Goal: Task Accomplishment & Management: Use online tool/utility

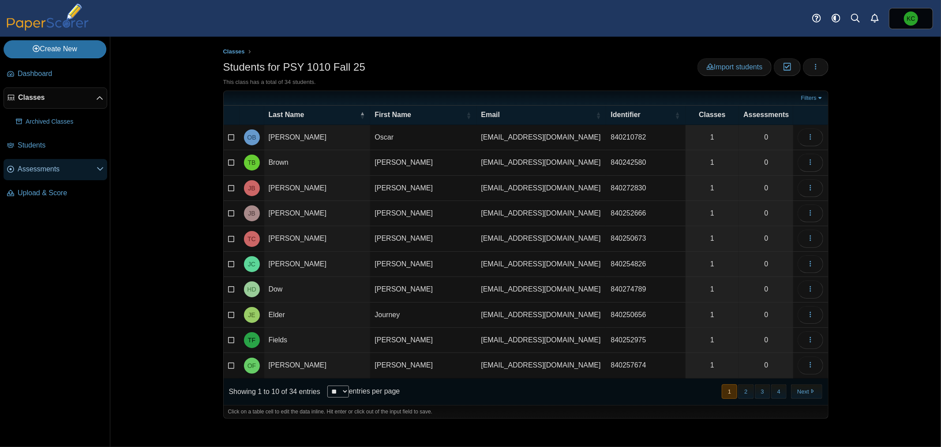
click at [38, 173] on span "Assessments" at bounding box center [57, 169] width 79 height 10
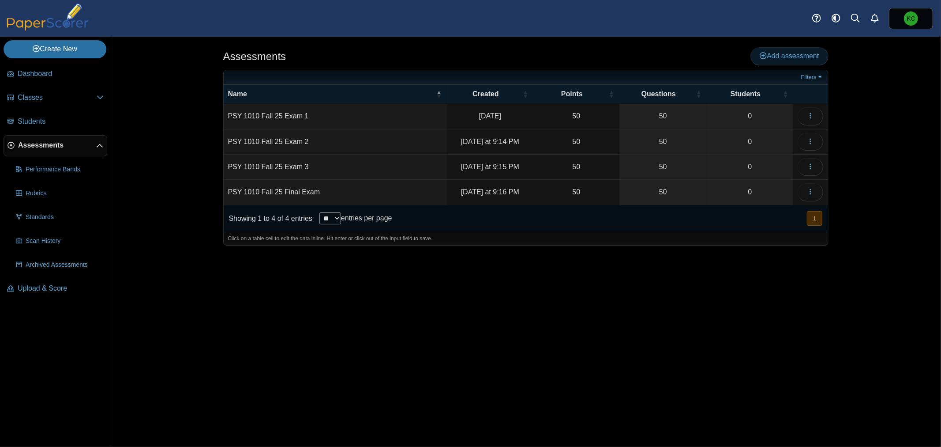
click at [791, 58] on span "Add assessment" at bounding box center [789, 56] width 59 height 8
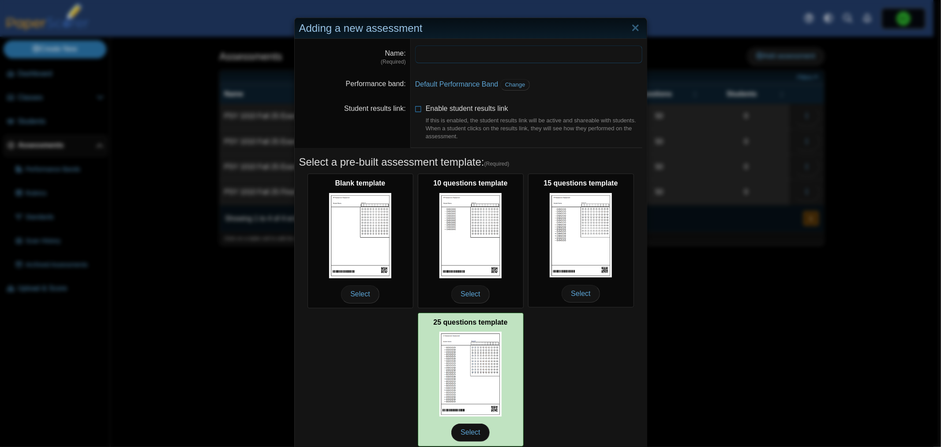
scroll to position [34, 0]
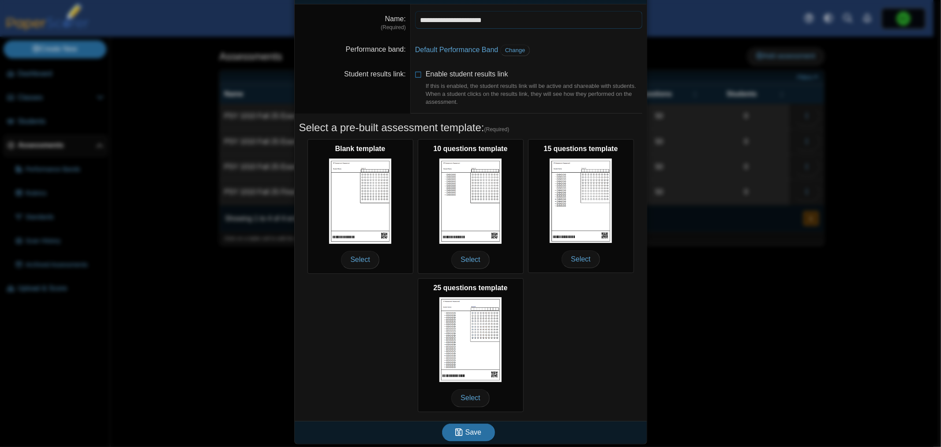
type input "**********"
click at [442, 423] on button "Save" at bounding box center [468, 432] width 53 height 18
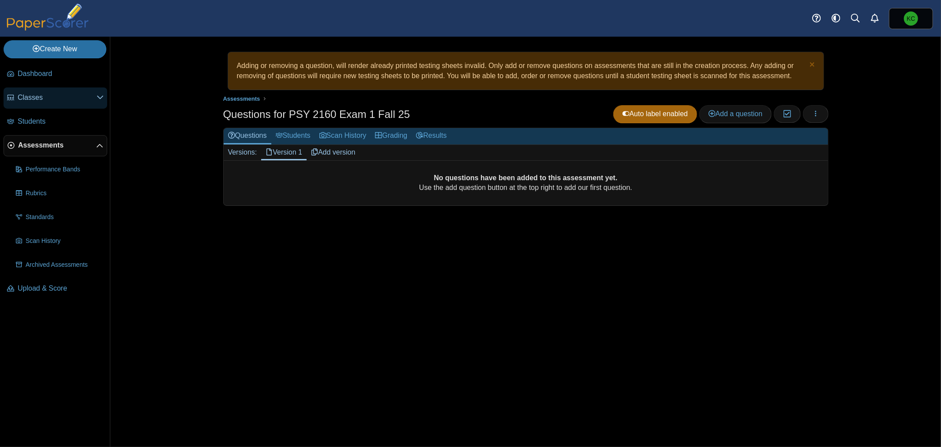
click at [36, 98] on span "Classes" at bounding box center [57, 98] width 79 height 10
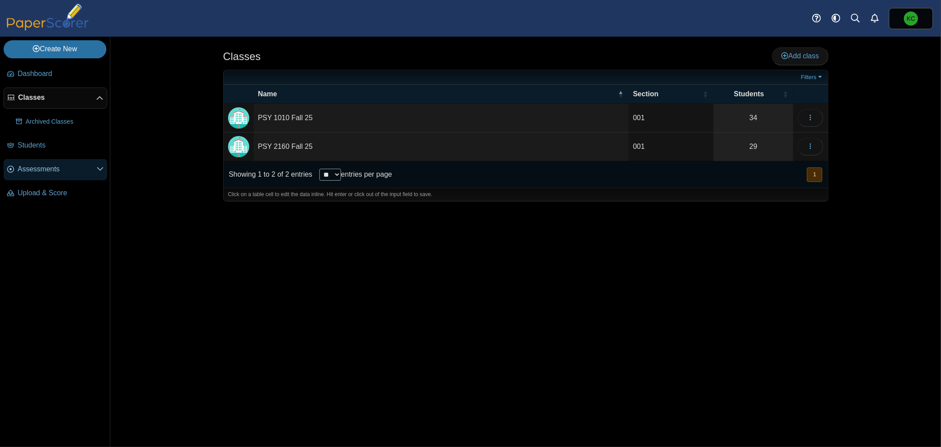
click at [37, 168] on span "Assessments" at bounding box center [57, 169] width 79 height 10
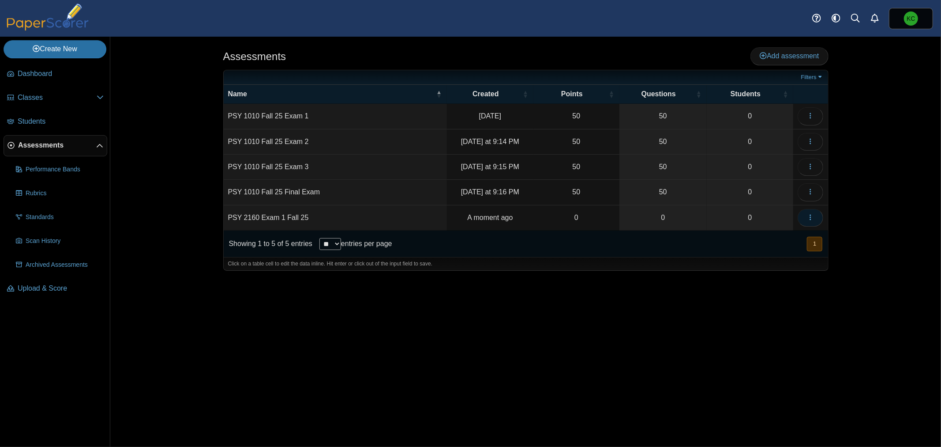
click at [815, 219] on button "button" at bounding box center [811, 218] width 26 height 18
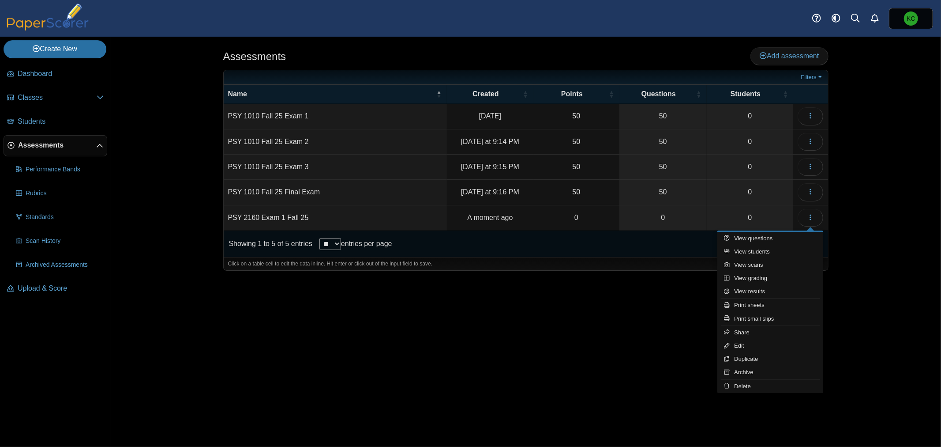
click at [366, 329] on div "Assessments Add assessment 50 0" at bounding box center [526, 242] width 662 height 410
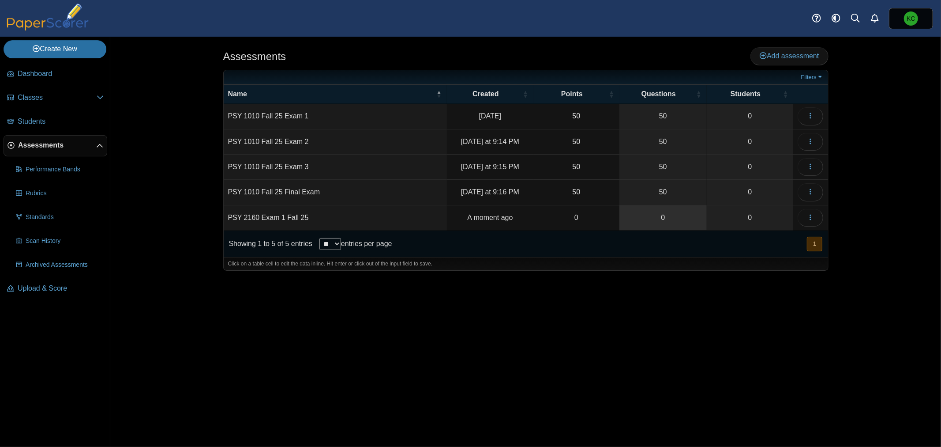
click at [664, 215] on link "0" at bounding box center [663, 217] width 87 height 25
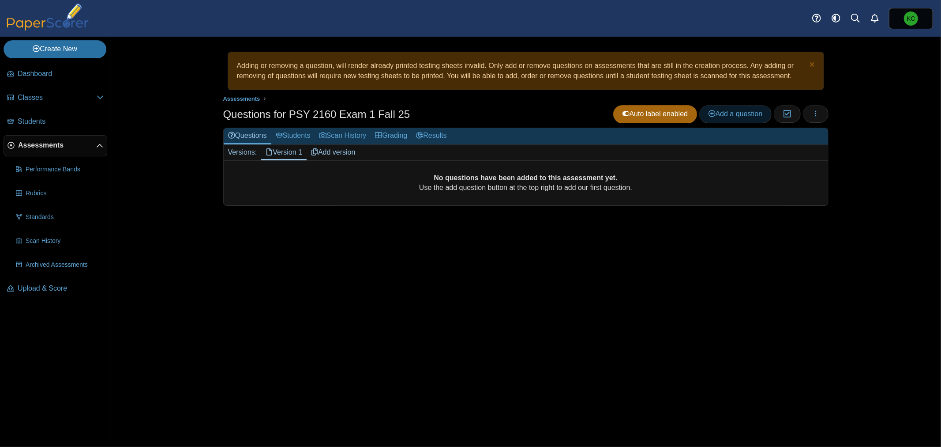
click at [730, 110] on span "Add a question" at bounding box center [736, 114] width 54 height 8
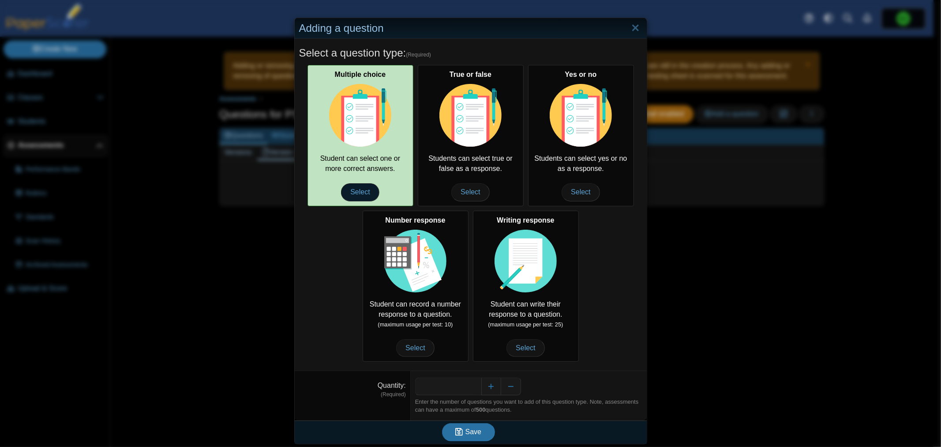
click at [356, 190] on span "Select" at bounding box center [360, 192] width 38 height 18
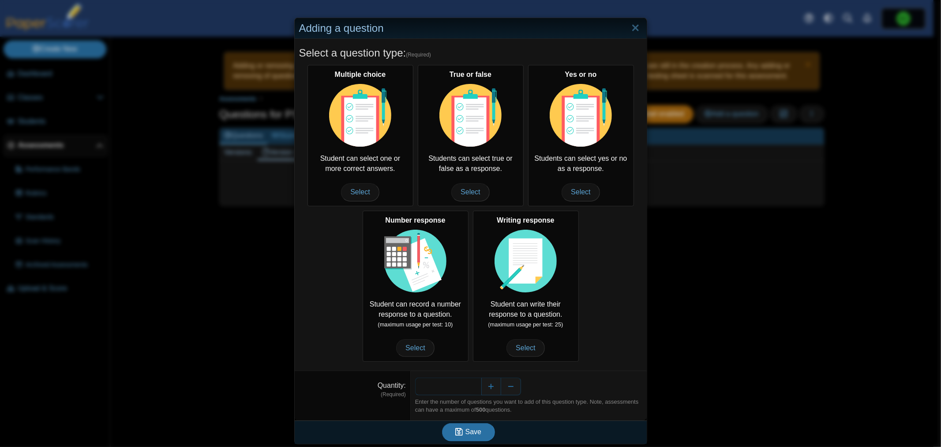
drag, startPoint x: 467, startPoint y: 383, endPoint x: 475, endPoint y: 383, distance: 8.0
click at [475, 383] on input "*" at bounding box center [448, 386] width 66 height 18
type input "**"
click at [480, 434] on button "Save" at bounding box center [468, 432] width 53 height 18
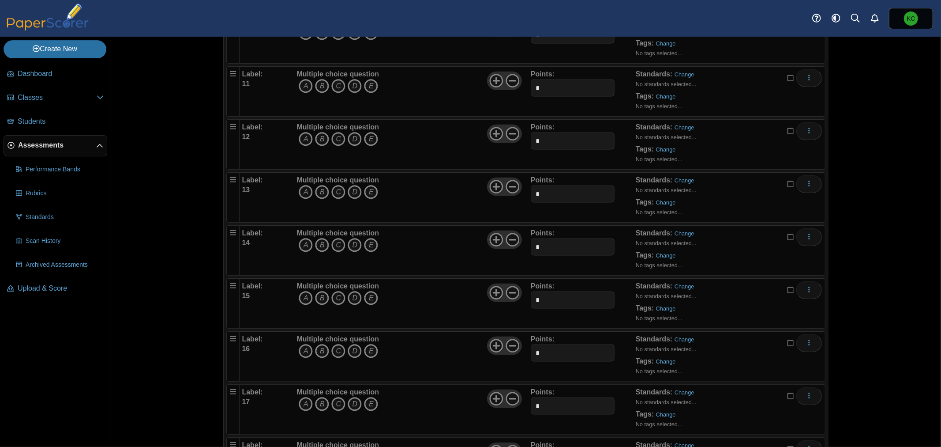
scroll to position [833, 0]
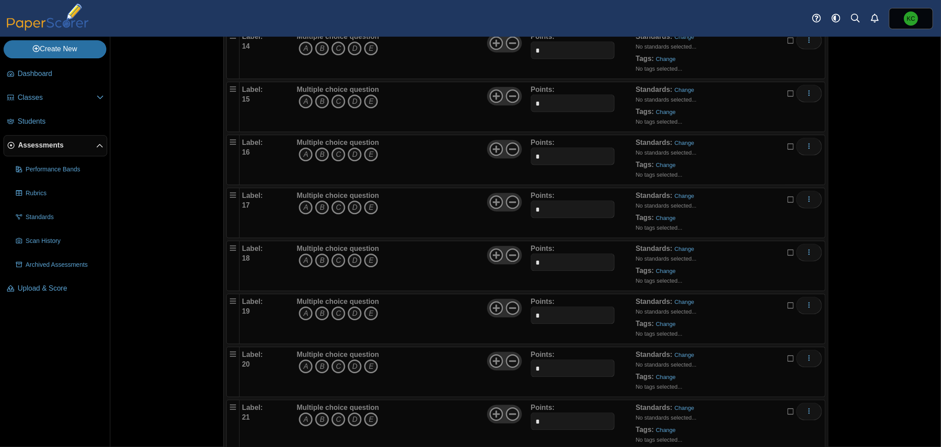
click at [898, 151] on div "Adding or removing a question, will render already printed testing sheets inval…" at bounding box center [525, 242] width 831 height 410
click at [45, 74] on span "Dashboard" at bounding box center [61, 74] width 86 height 10
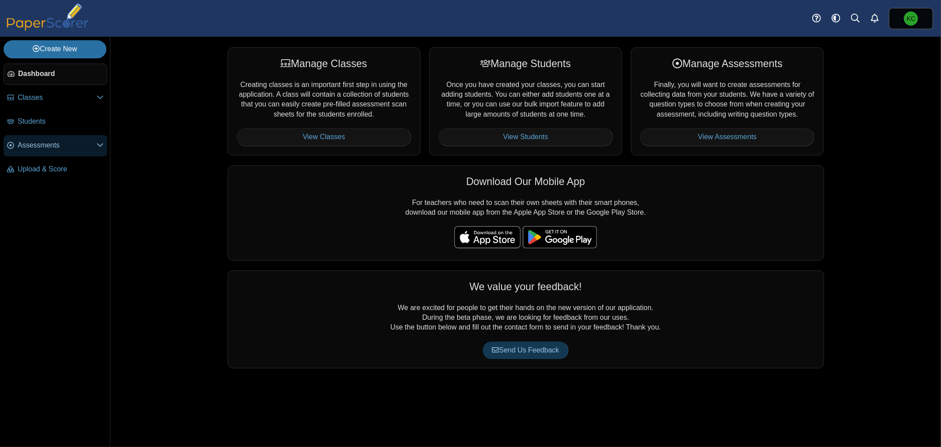
click at [38, 151] on link "Assessments" at bounding box center [56, 145] width 104 height 21
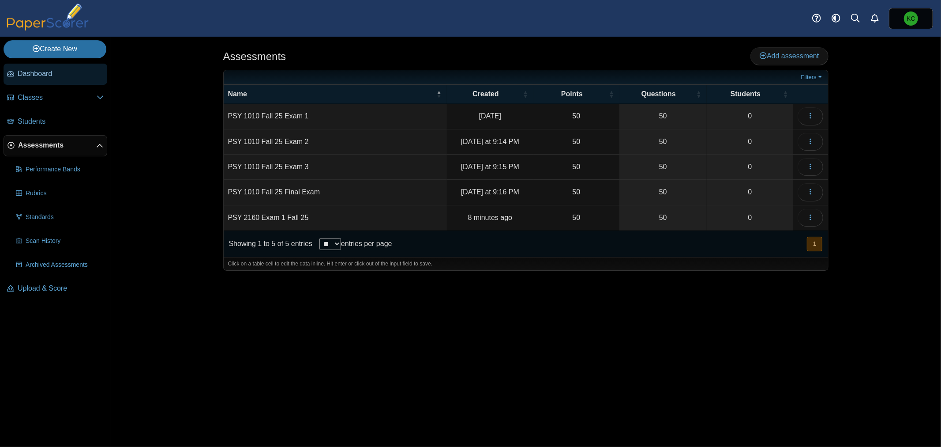
click at [19, 72] on span "Dashboard" at bounding box center [61, 74] width 86 height 10
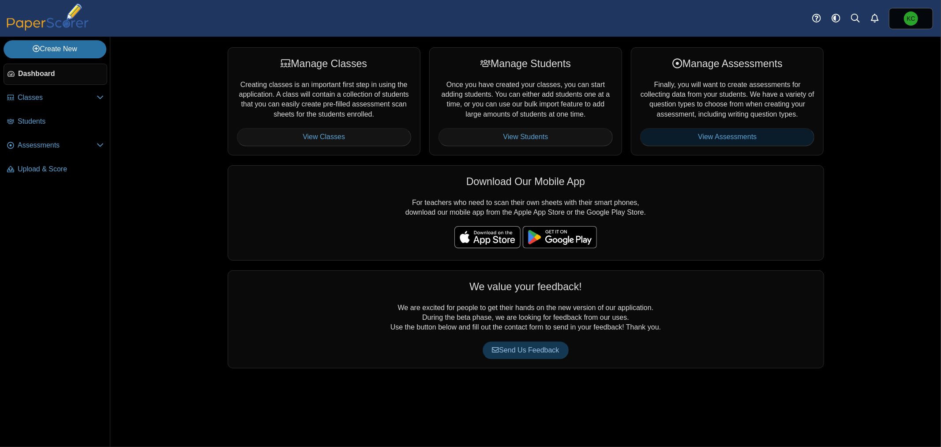
click at [797, 134] on link "View Assessments" at bounding box center [727, 137] width 174 height 18
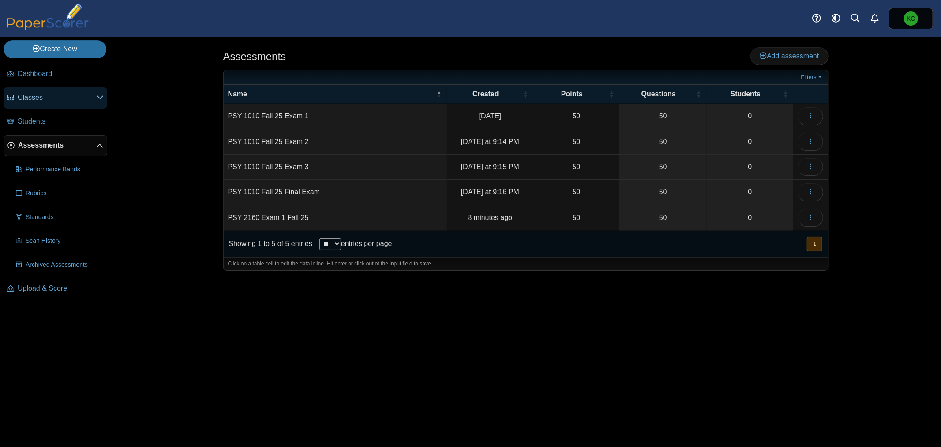
click at [48, 99] on span "Classes" at bounding box center [57, 98] width 79 height 10
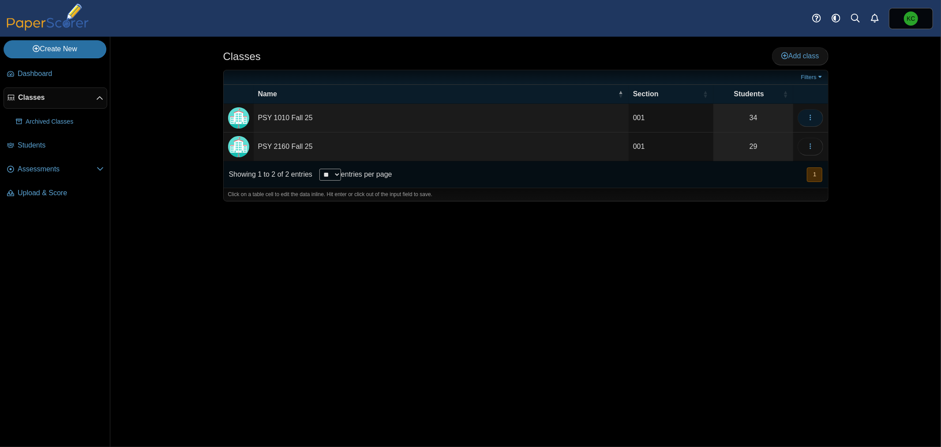
click at [815, 112] on button "button" at bounding box center [811, 118] width 26 height 18
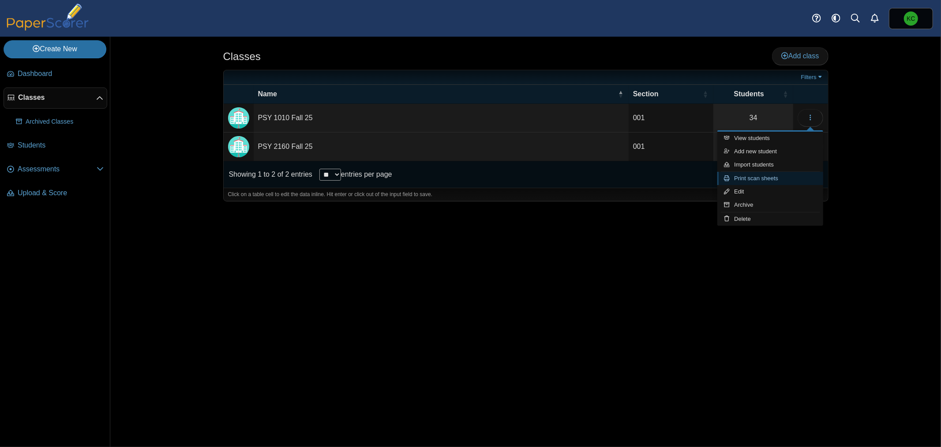
click at [769, 178] on link "Print scan sheets" at bounding box center [770, 178] width 106 height 13
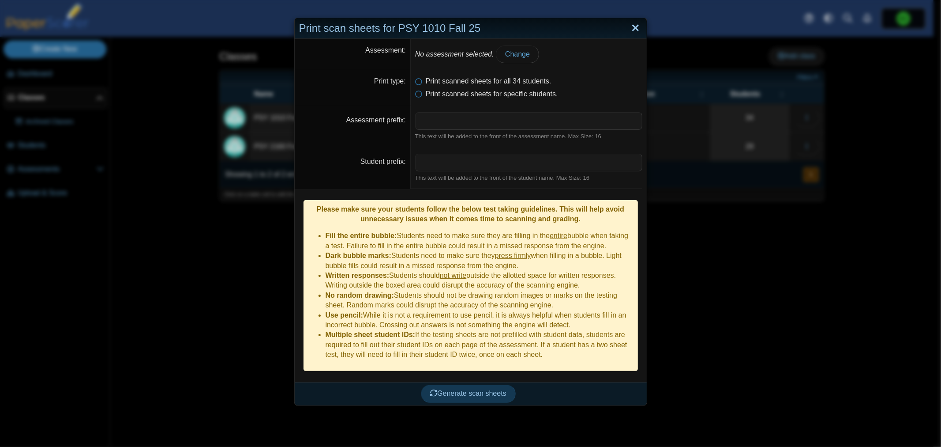
click at [632, 28] on link "Close" at bounding box center [636, 28] width 14 height 15
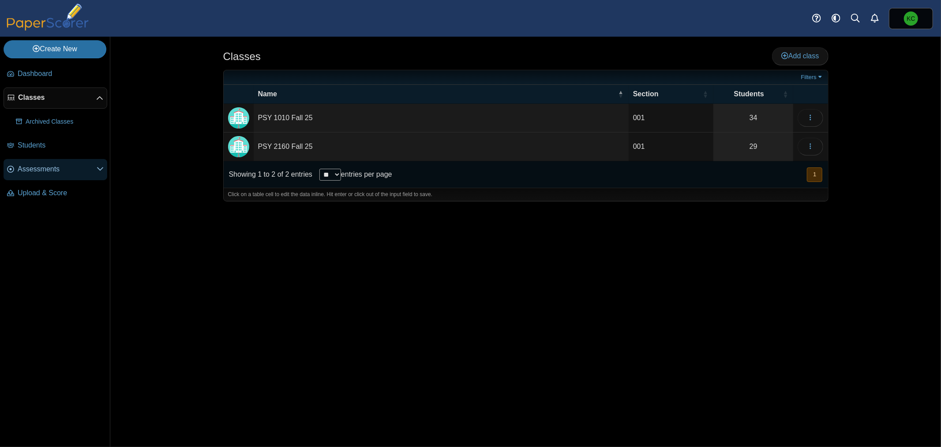
click at [34, 165] on span "Assessments" at bounding box center [57, 169] width 79 height 10
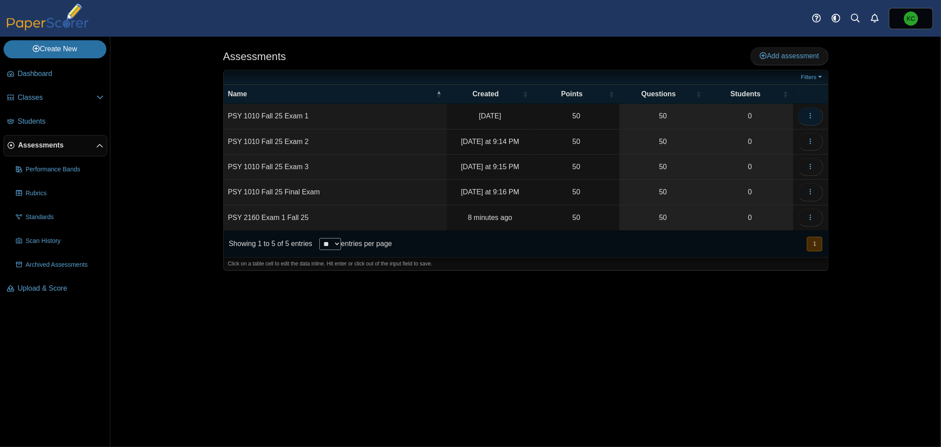
click at [819, 115] on button "button" at bounding box center [811, 116] width 26 height 18
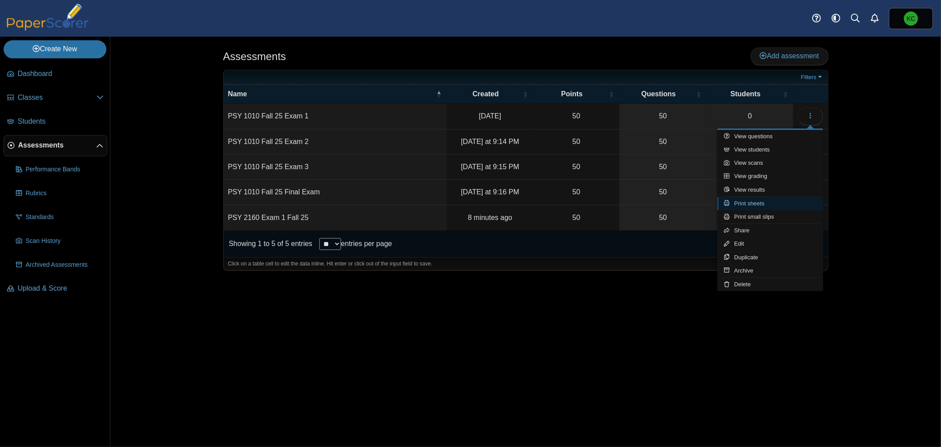
click at [760, 201] on link "Print sheets" at bounding box center [770, 203] width 106 height 13
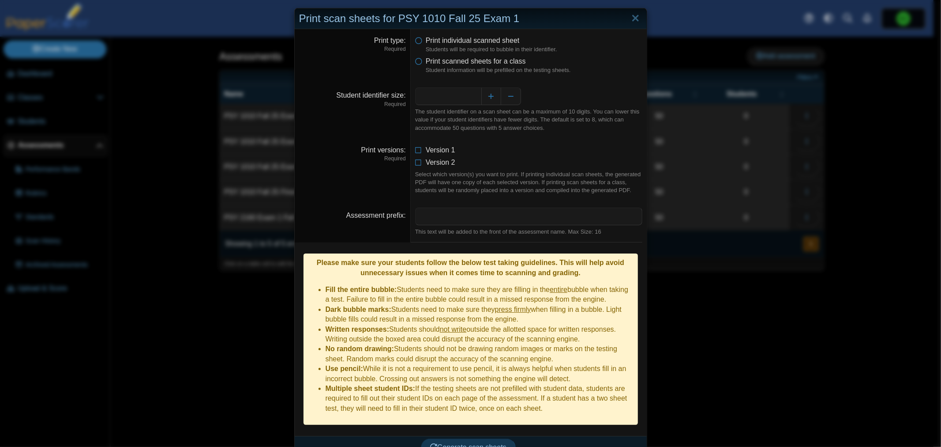
scroll to position [12, 0]
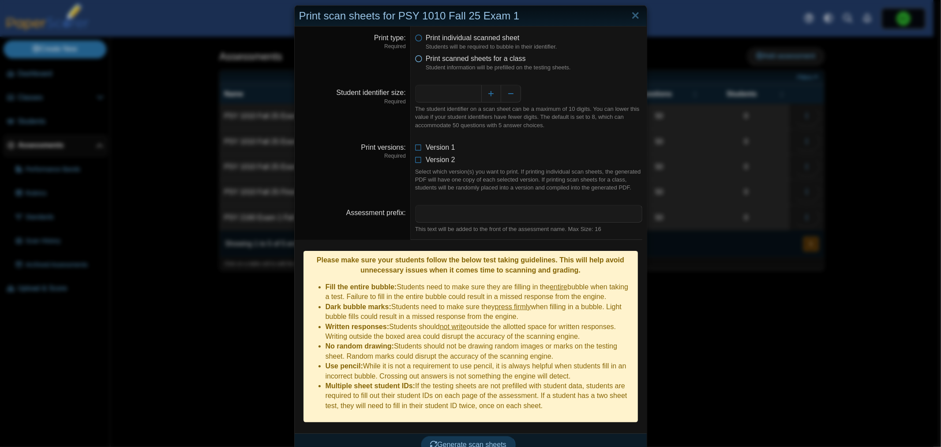
click at [418, 59] on icon at bounding box center [418, 57] width 7 height 6
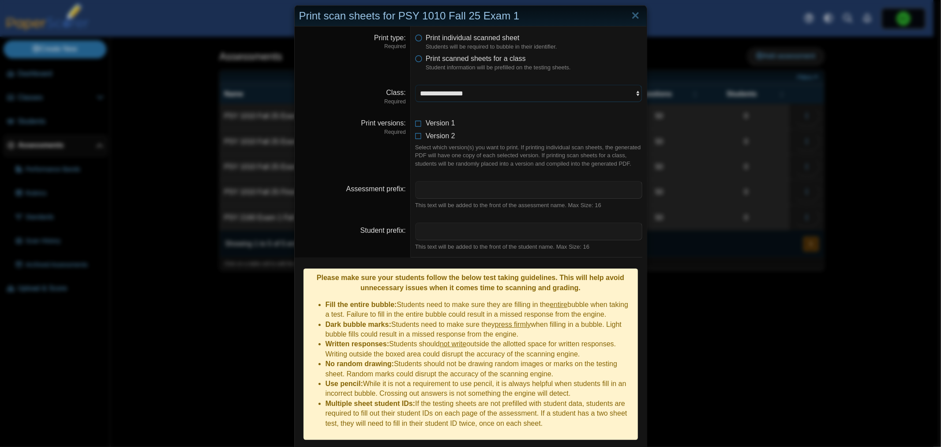
click at [491, 85] on select "**********" at bounding box center [528, 93] width 227 height 17
click at [415, 85] on select "**********" at bounding box center [528, 93] width 227 height 17
click at [508, 96] on select "**********" at bounding box center [528, 93] width 227 height 17
click at [335, 191] on div "Assessment prefix" at bounding box center [352, 189] width 107 height 10
click at [634, 19] on link "Close" at bounding box center [636, 15] width 14 height 15
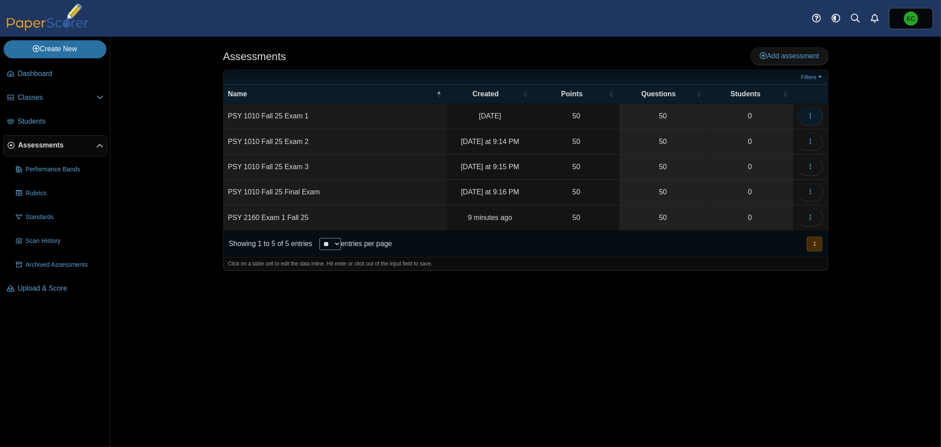
click at [818, 115] on button "button" at bounding box center [811, 116] width 26 height 18
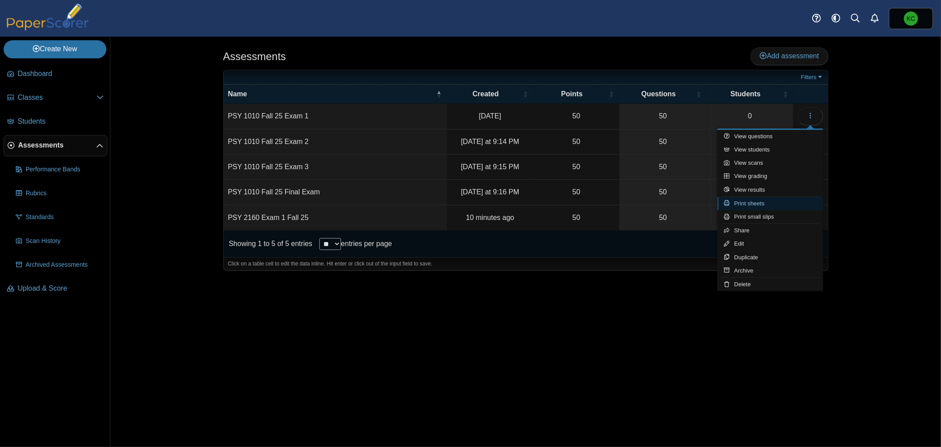
click at [759, 199] on link "Print sheets" at bounding box center [770, 203] width 106 height 13
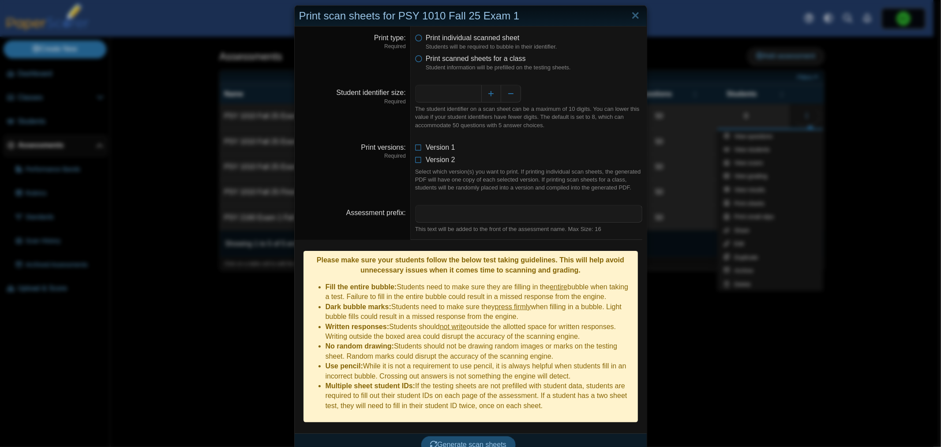
click at [494, 440] on span "Generate scan sheets" at bounding box center [468, 444] width 76 height 8
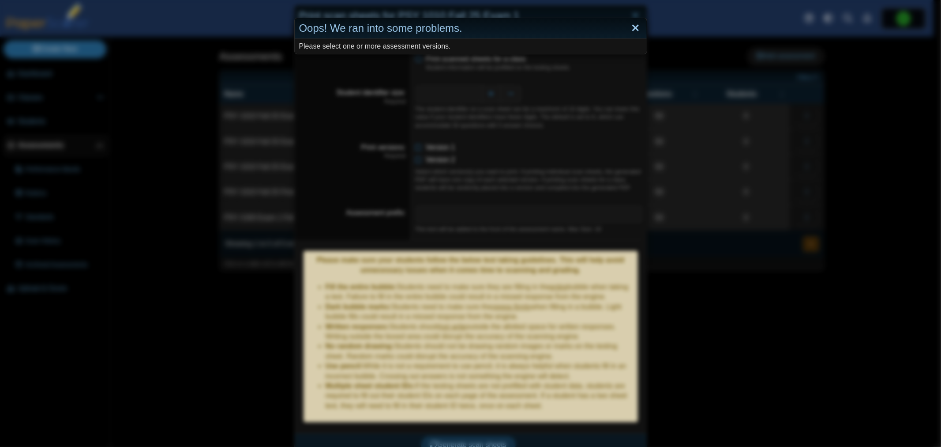
click at [629, 28] on link "Close" at bounding box center [636, 28] width 14 height 15
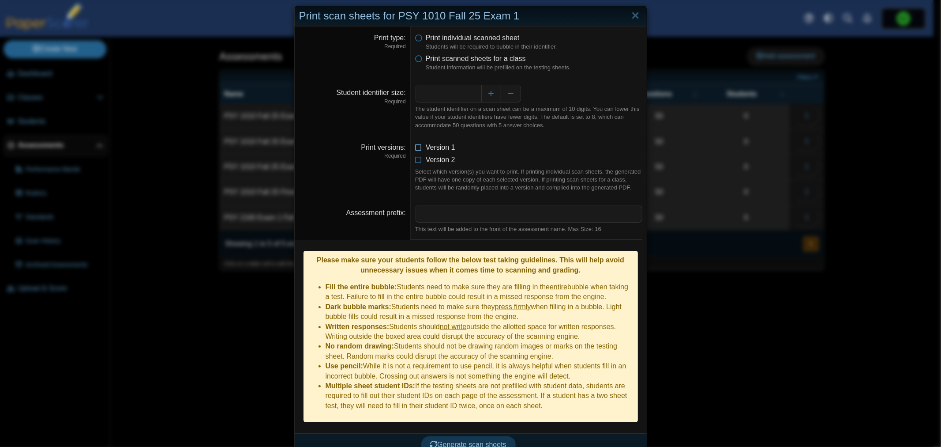
click at [415, 149] on icon at bounding box center [418, 146] width 7 height 6
click at [482, 440] on span "Generate scan sheets" at bounding box center [468, 444] width 76 height 8
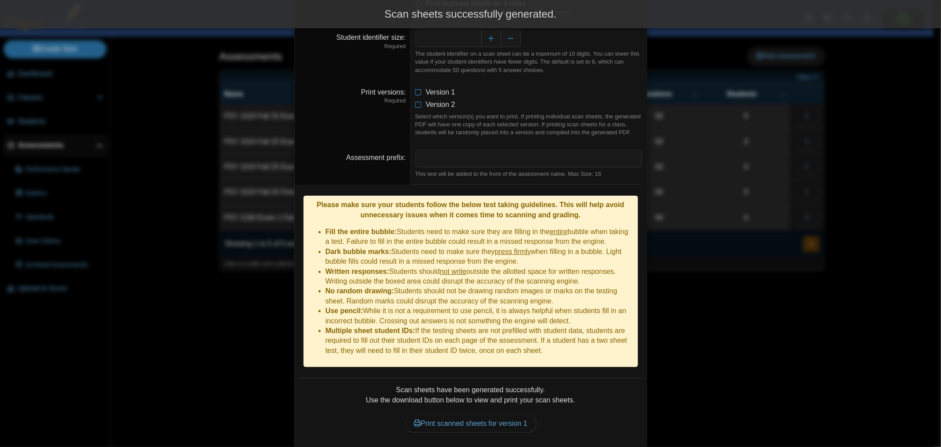
scroll to position [84, 0]
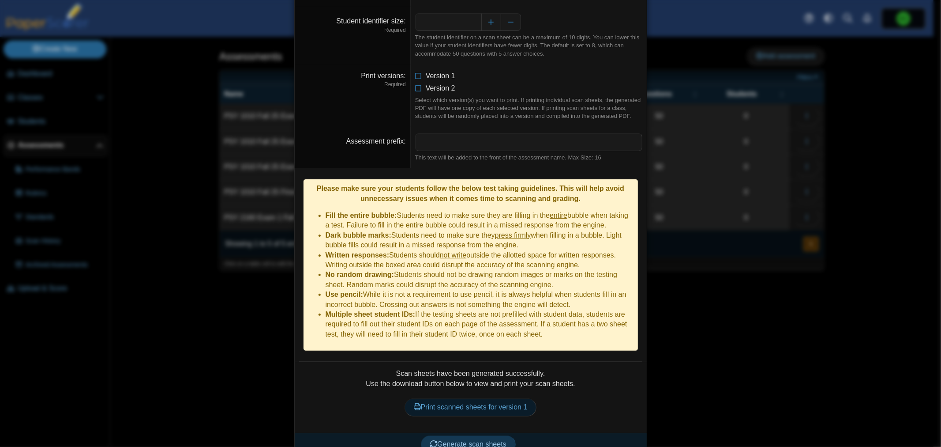
click at [501, 398] on link "Print scanned sheets for version 1" at bounding box center [471, 407] width 132 height 18
click at [415, 86] on icon at bounding box center [418, 86] width 7 height 6
click at [492, 440] on span "Generate scan sheets" at bounding box center [468, 444] width 76 height 8
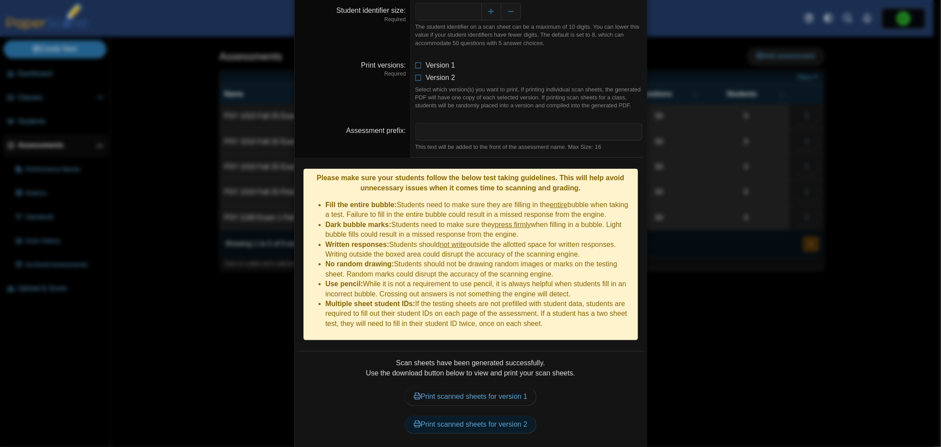
scroll to position [112, 0]
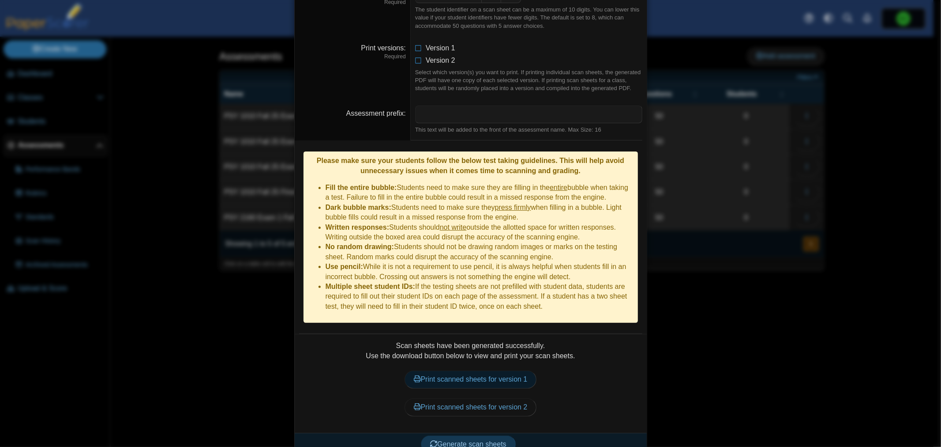
click at [488, 370] on link "Print scanned sheets for version 1" at bounding box center [471, 379] width 132 height 18
click at [519, 398] on link "Print scanned sheets for version 2" at bounding box center [471, 407] width 132 height 18
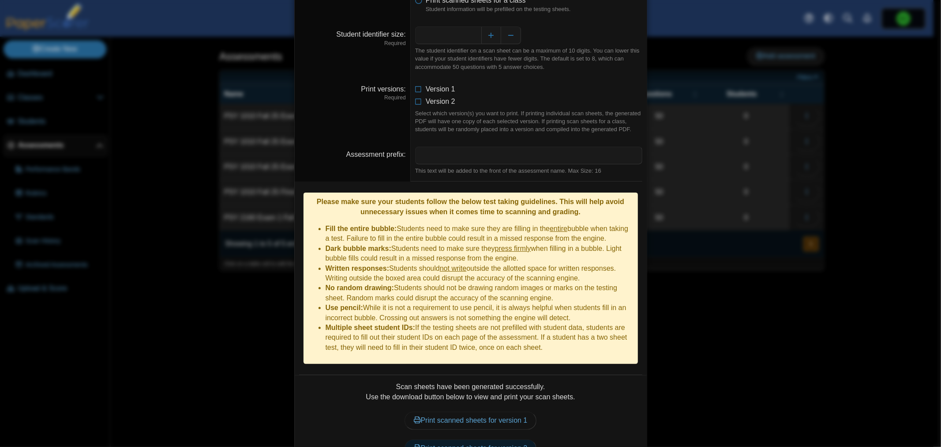
scroll to position [0, 0]
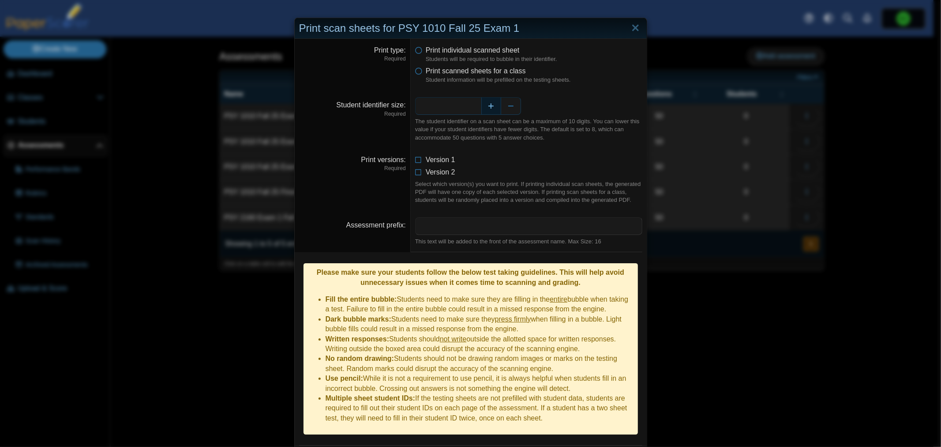
click at [487, 108] on button "Increase" at bounding box center [491, 106] width 20 height 18
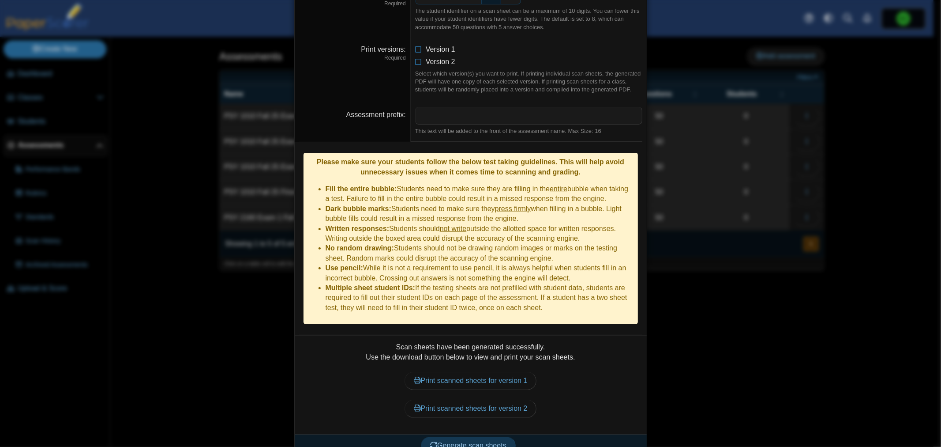
scroll to position [112, 0]
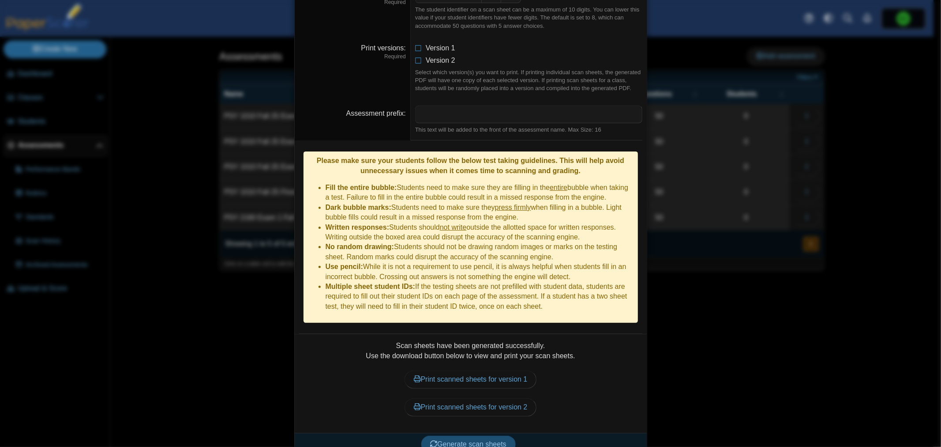
click at [488, 440] on span "Generate scan sheets" at bounding box center [468, 444] width 76 height 8
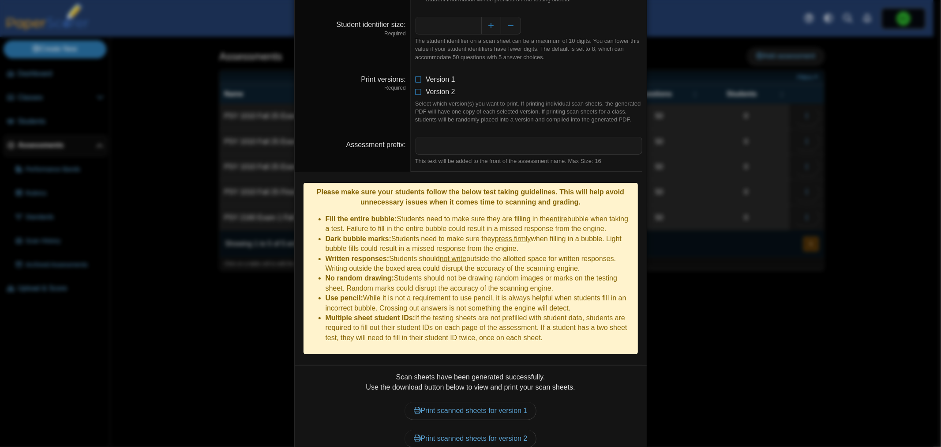
scroll to position [63, 0]
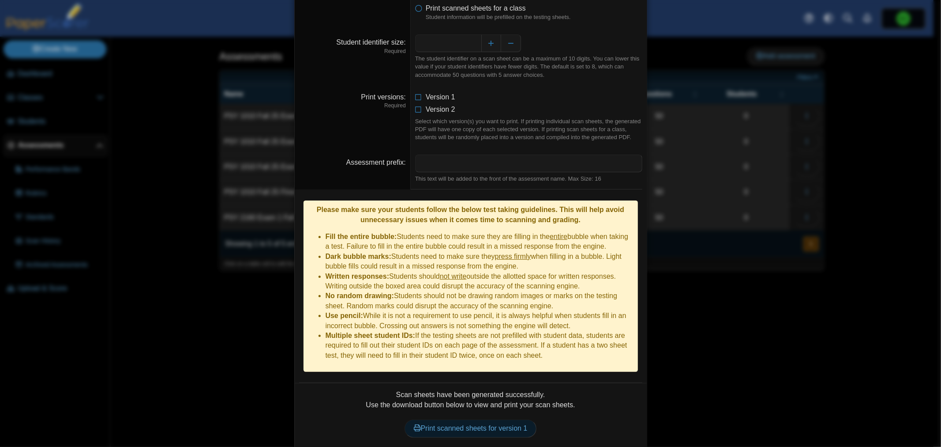
click at [502, 419] on link "Print scanned sheets for version 1" at bounding box center [471, 428] width 132 height 18
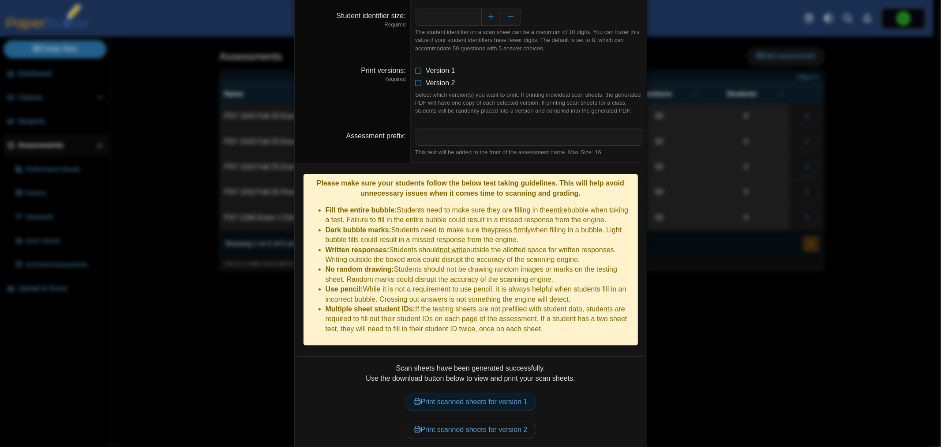
scroll to position [112, 0]
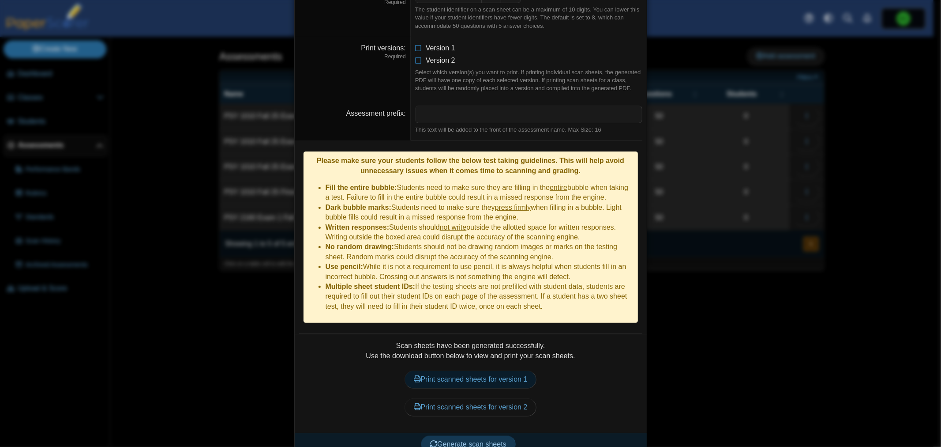
click at [514, 370] on link "Print scanned sheets for version 1" at bounding box center [471, 379] width 132 height 18
